Goal: Task Accomplishment & Management: Use online tool/utility

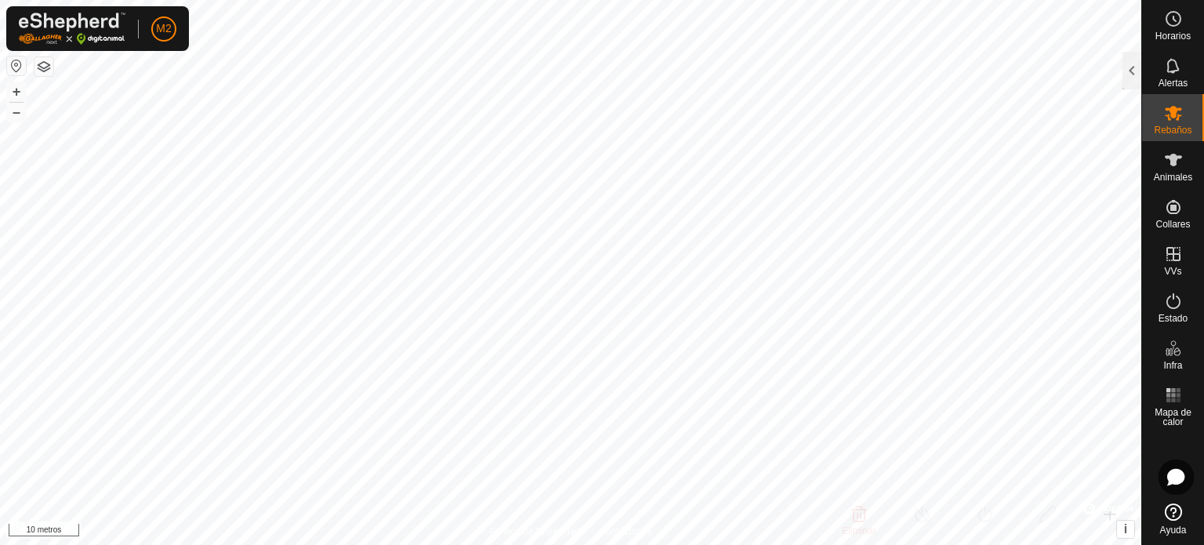
click at [383, 0] on html "M2 Horarios Alertas Rebaños Animales Collares VVs Estado Infra Mapa de calor Ay…" at bounding box center [602, 272] width 1204 height 545
click at [370, 0] on html "M2 Horarios Alertas Rebaños Animales Collares VVs Estado Infra Mapa de calor Ay…" at bounding box center [602, 272] width 1204 height 545
click at [316, 0] on html "M2 Horarios Alertas Rebaños Animales Collares VVs Estado Infra Mapa de calor Ay…" at bounding box center [602, 272] width 1204 height 545
click at [863, 544] on html "M2 Horarios Alertas Rebaños Animales Collares VVs Estado Infra Mapa de calor Ay…" at bounding box center [602, 272] width 1204 height 545
click at [1171, 176] on font "Animales" at bounding box center [1173, 177] width 38 height 11
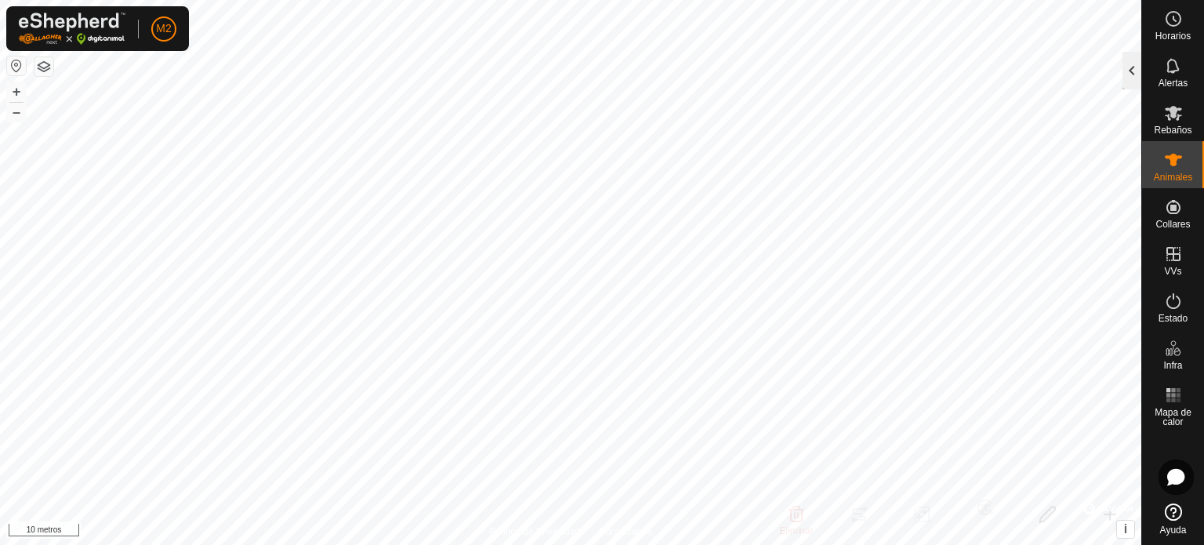
click at [1129, 71] on div at bounding box center [1132, 71] width 19 height 38
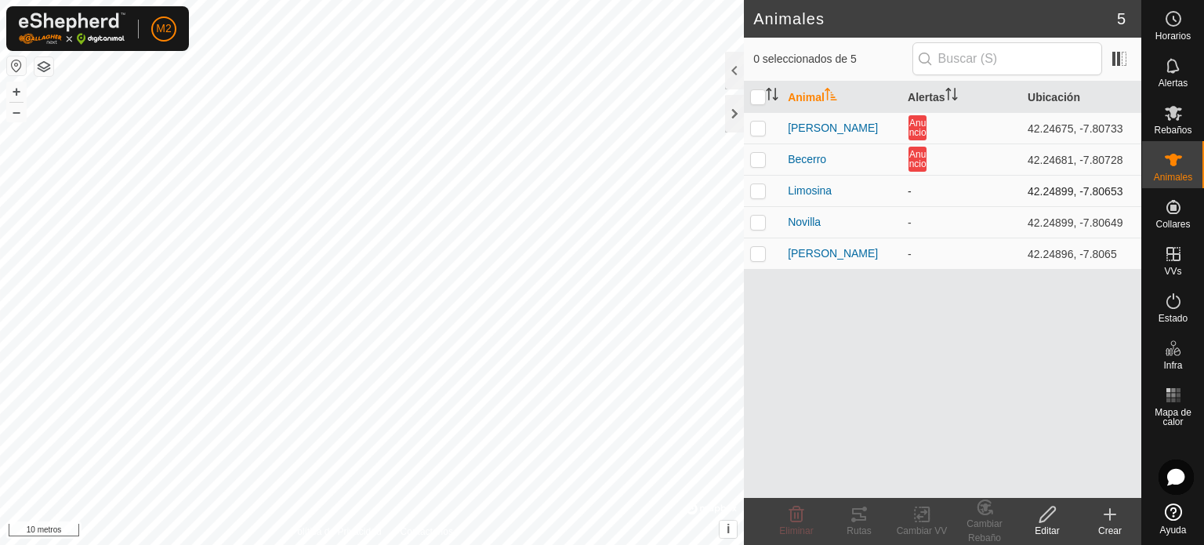
click at [761, 191] on p-checkbox at bounding box center [758, 190] width 16 height 13
checkbox input "true"
click at [859, 524] on div "Rutas" at bounding box center [859, 531] width 63 height 14
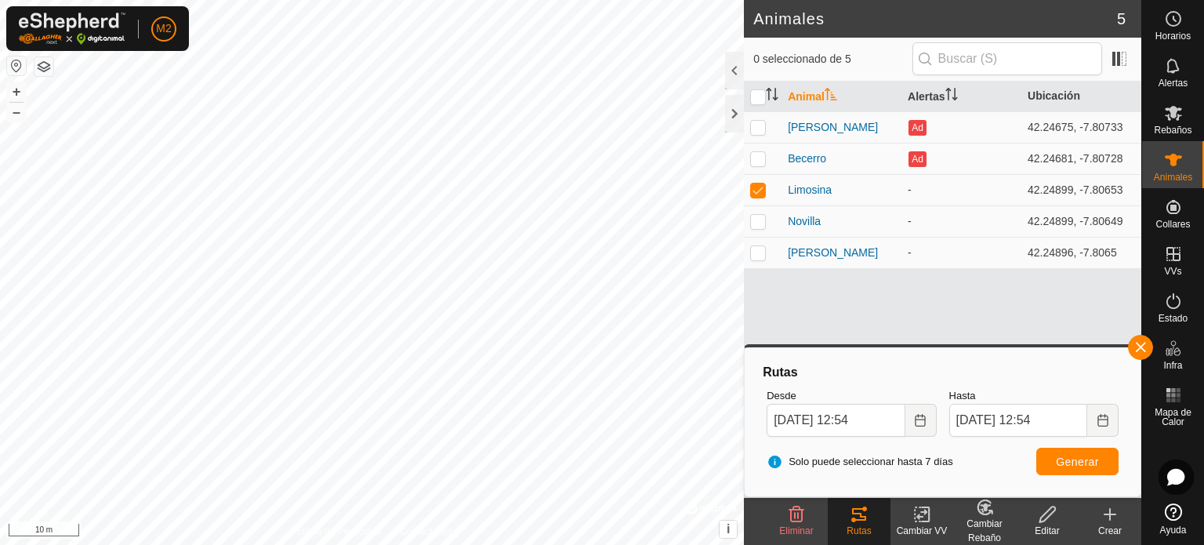
drag, startPoint x: 763, startPoint y: 547, endPoint x: 584, endPoint y: 551, distance: 178.8
click at [761, 221] on p-checkbox at bounding box center [758, 221] width 16 height 13
checkbox input "true"
click at [763, 191] on p-checkbox at bounding box center [758, 189] width 16 height 13
checkbox input "false"
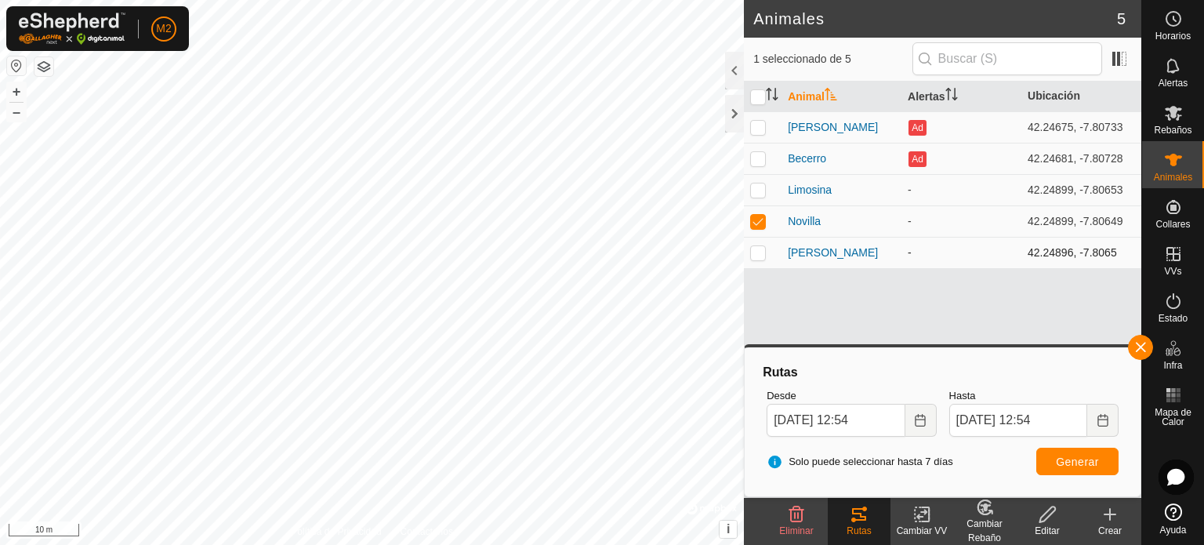
click at [759, 252] on p-checkbox at bounding box center [758, 252] width 16 height 13
checkbox input "true"
click at [762, 216] on p-checkbox at bounding box center [758, 221] width 16 height 13
checkbox input "false"
click at [863, 519] on icon at bounding box center [859, 514] width 14 height 13
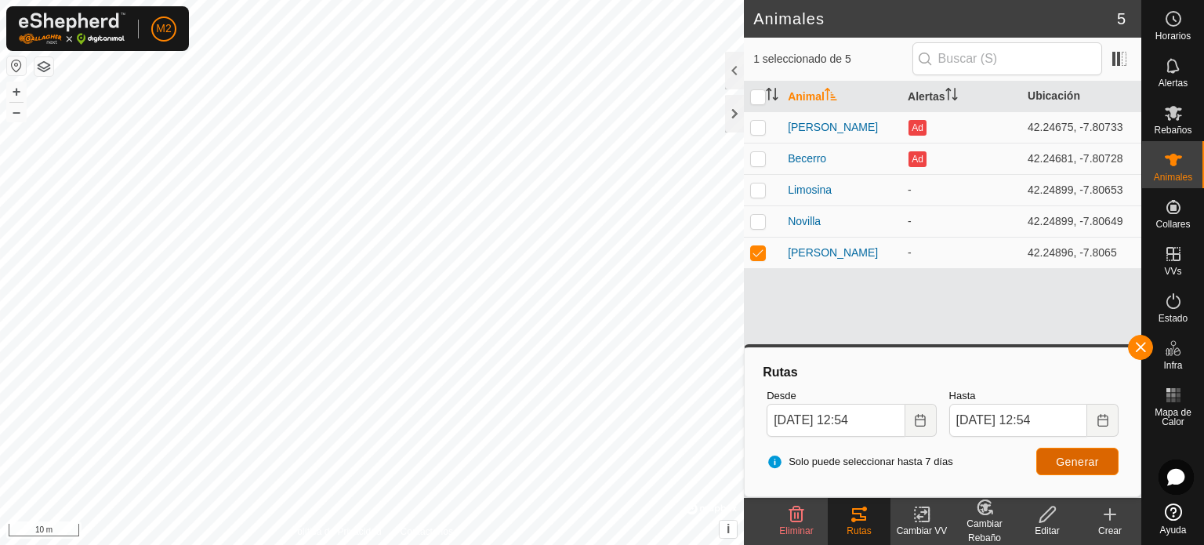
click at [1077, 457] on span "Generar" at bounding box center [1077, 462] width 43 height 13
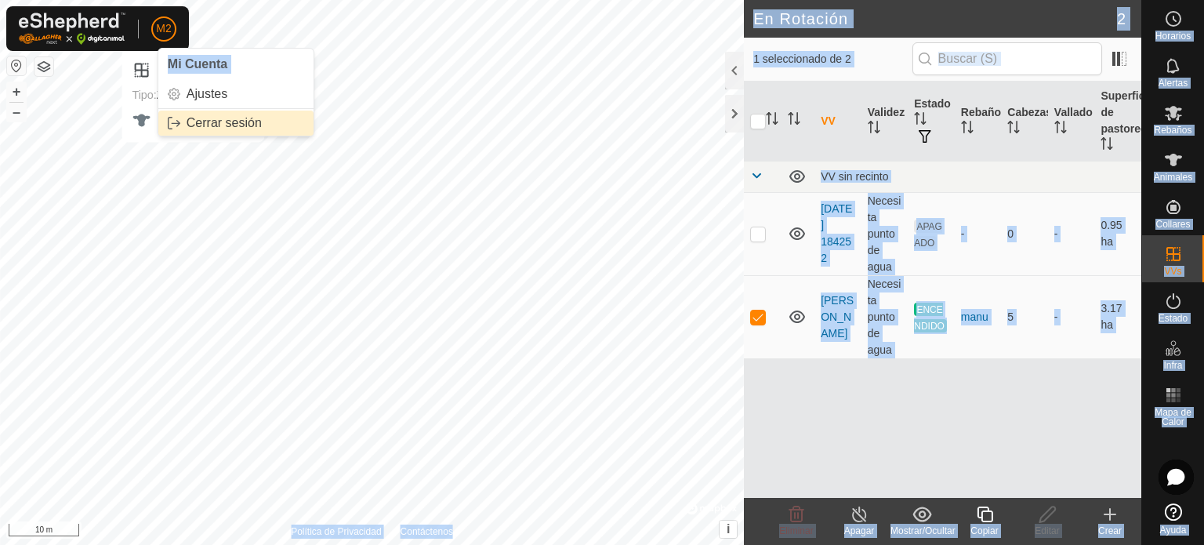
click at [227, 255] on div "M2 Mi Cuenta Ajustes Cerrar sesión Horarios Alertas Rebaños Animales Collares V…" at bounding box center [602, 272] width 1204 height 545
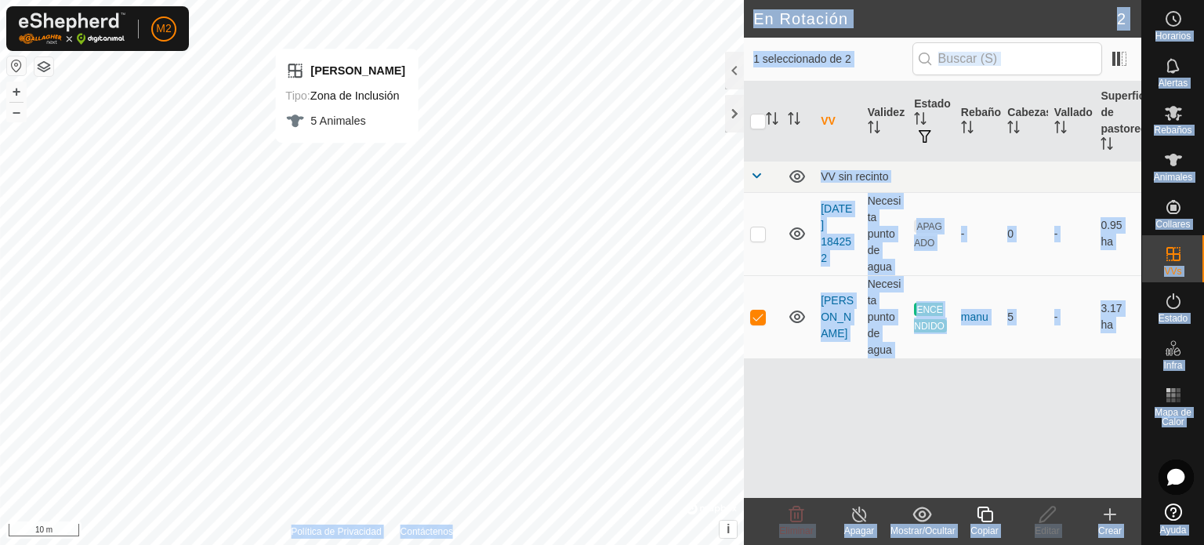
checkbox input "false"
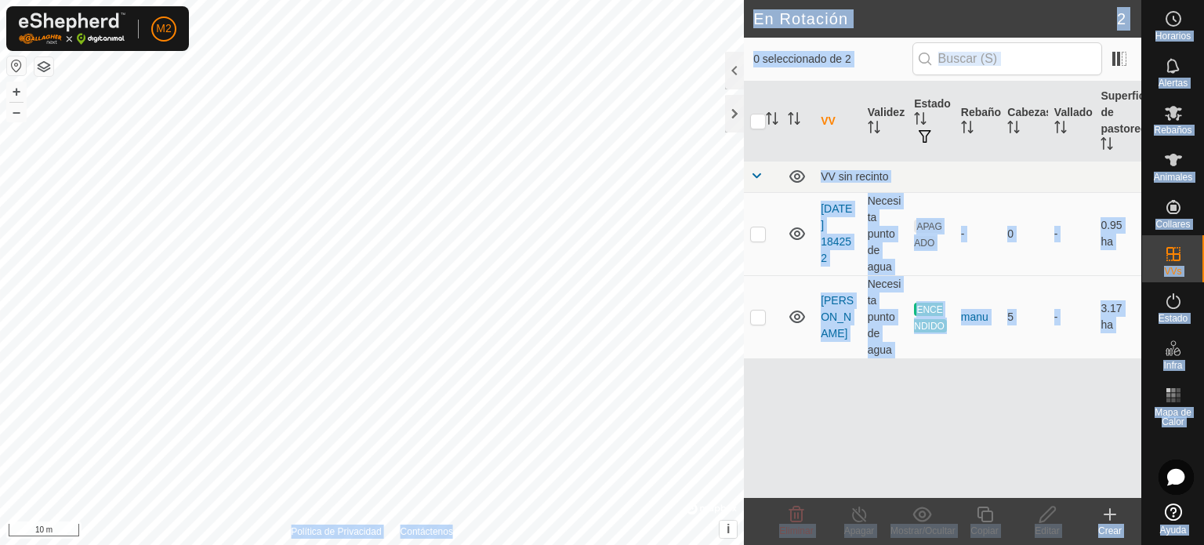
drag, startPoint x: 182, startPoint y: 9, endPoint x: 424, endPoint y: 582, distance: 621.6
click at [424, 544] on html "M2 Horarios Alertas Rebaños Animales Collares VVs Estado Infra Mapa de Calor Ay…" at bounding box center [602, 272] width 1204 height 545
checkbox input "false"
checkbox input "true"
